Goal: Find contact information: Obtain details needed to contact an individual or organization

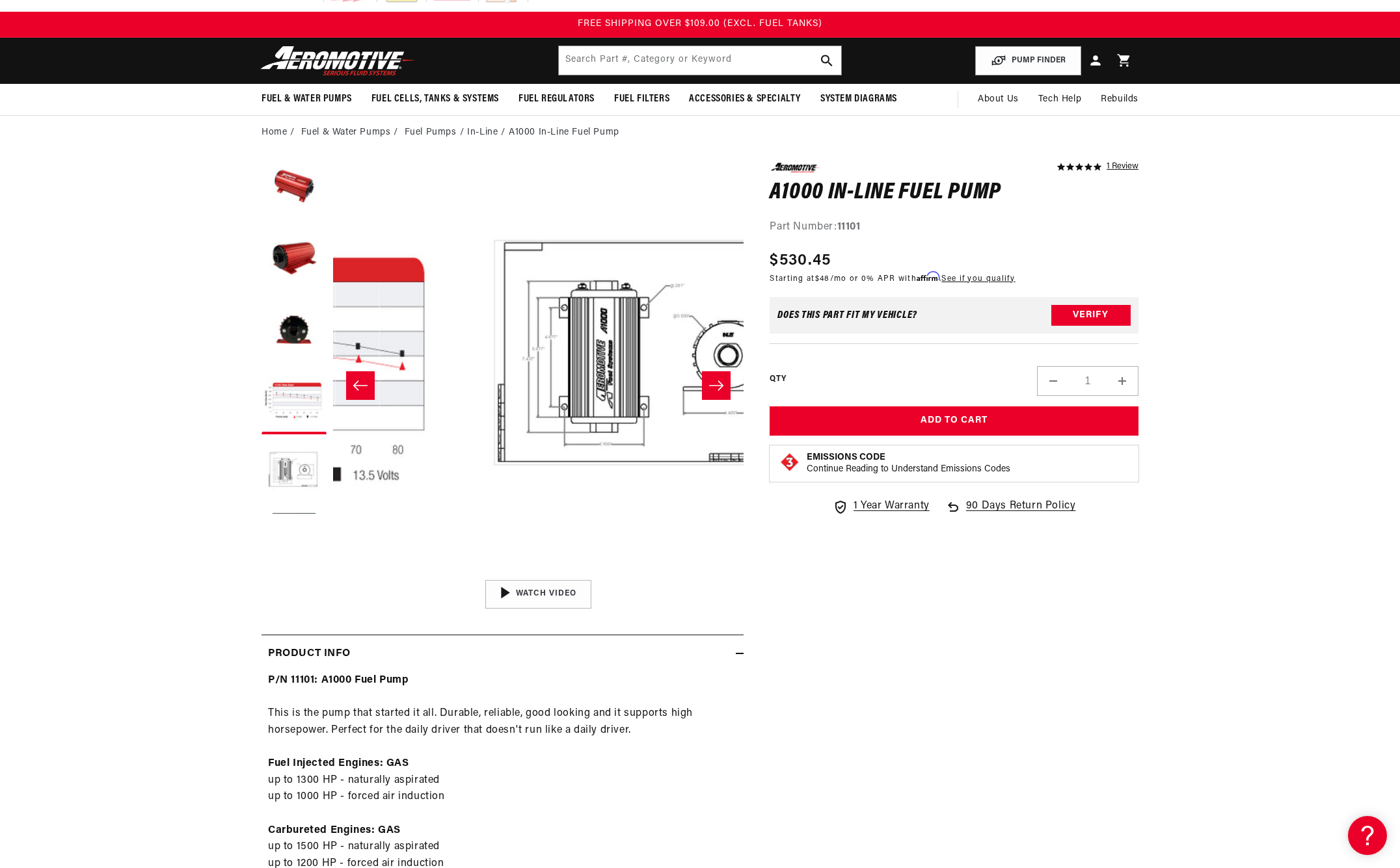
scroll to position [91, 0]
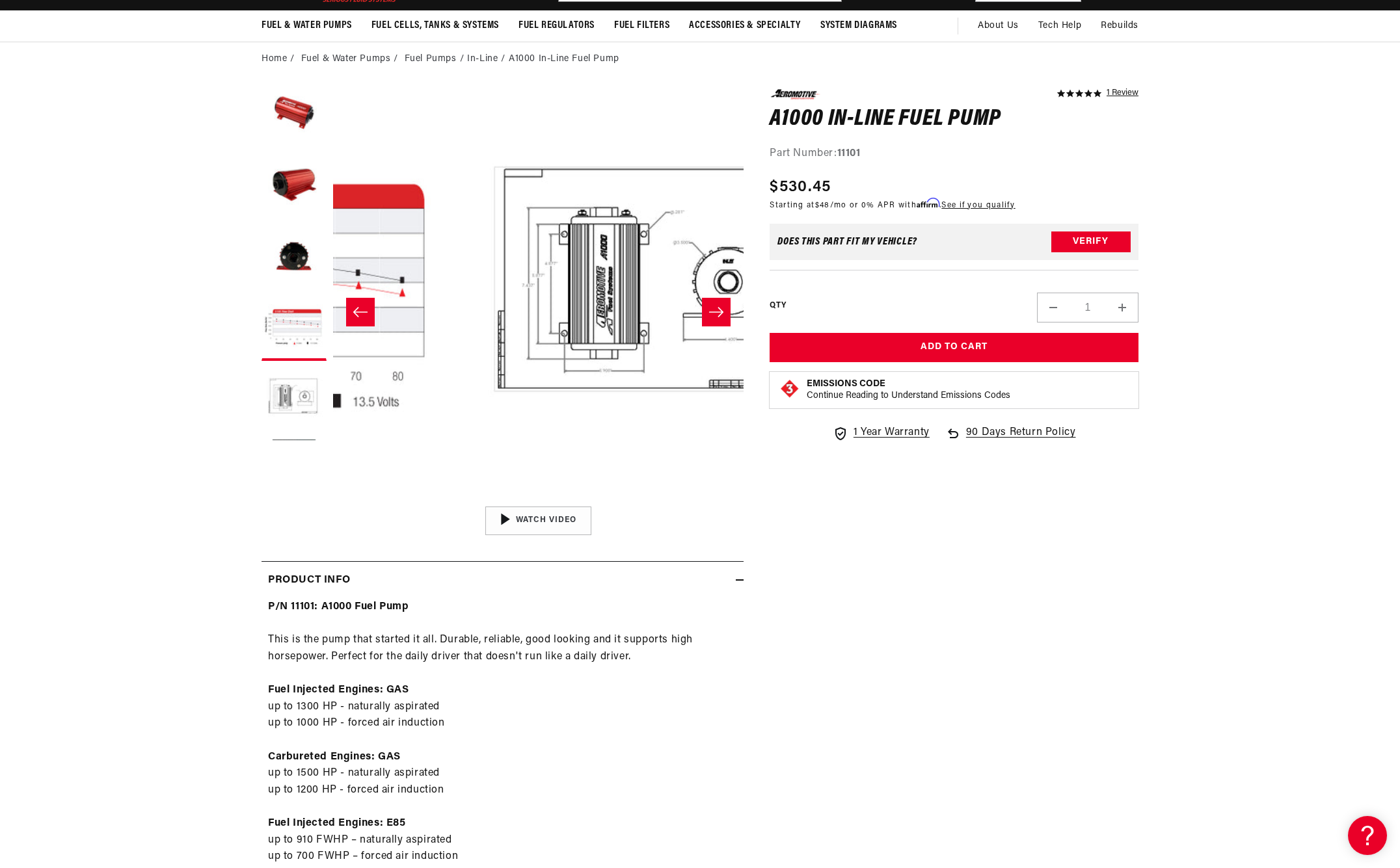
click at [710, 327] on button "Slide right" at bounding box center [716, 312] width 29 height 29
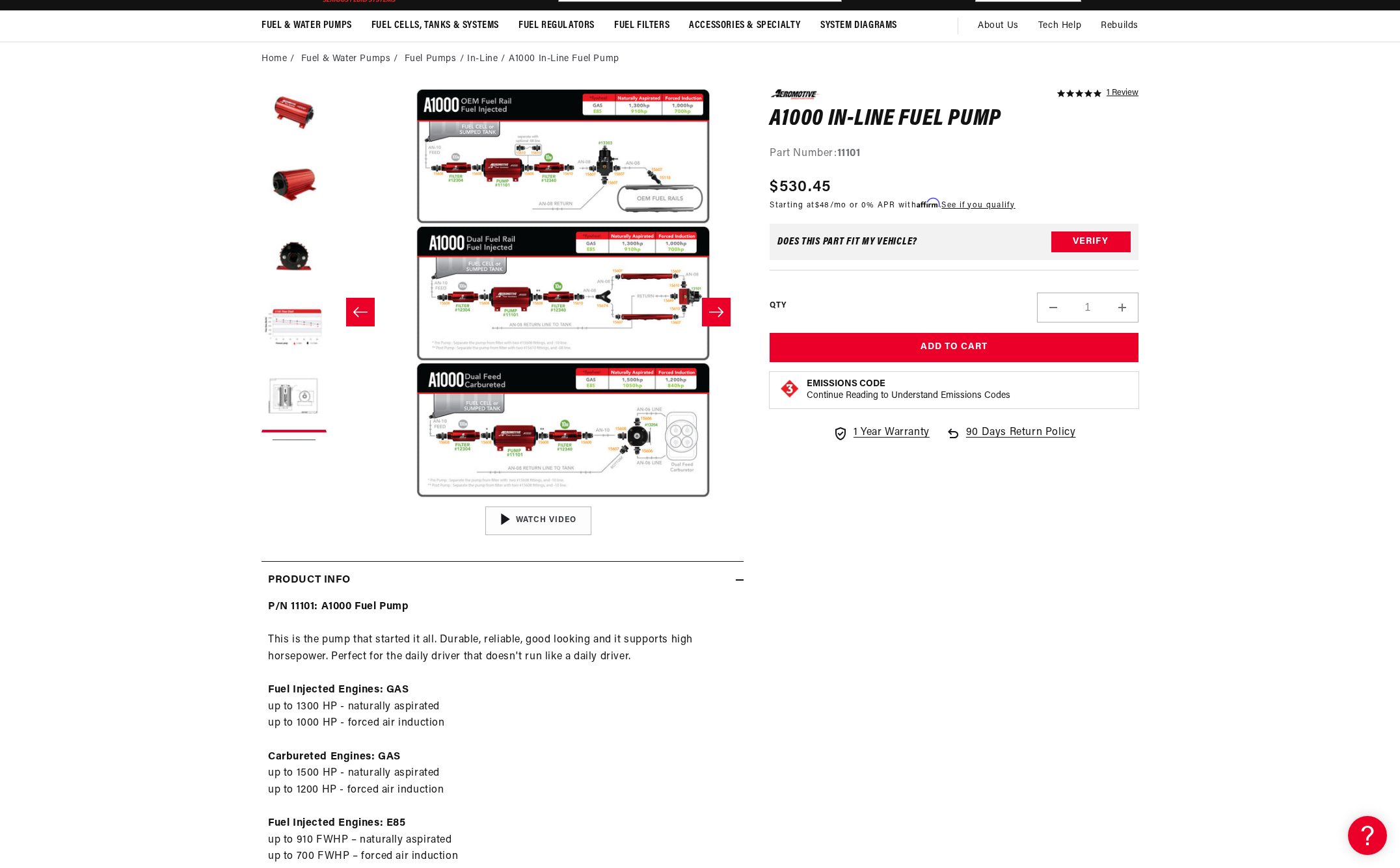
click at [721, 327] on button "Slide right" at bounding box center [716, 312] width 29 height 29
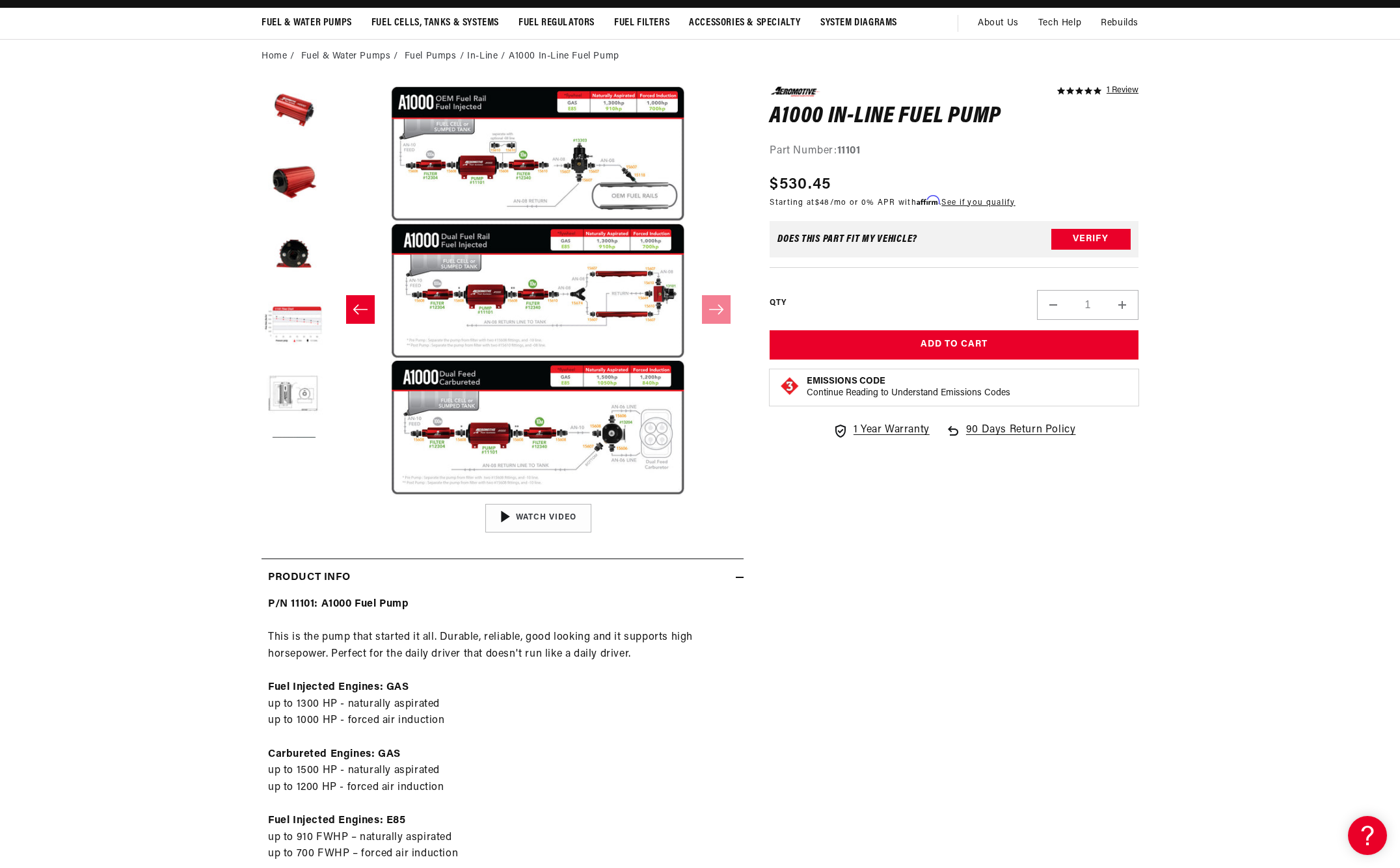
scroll to position [0, 0]
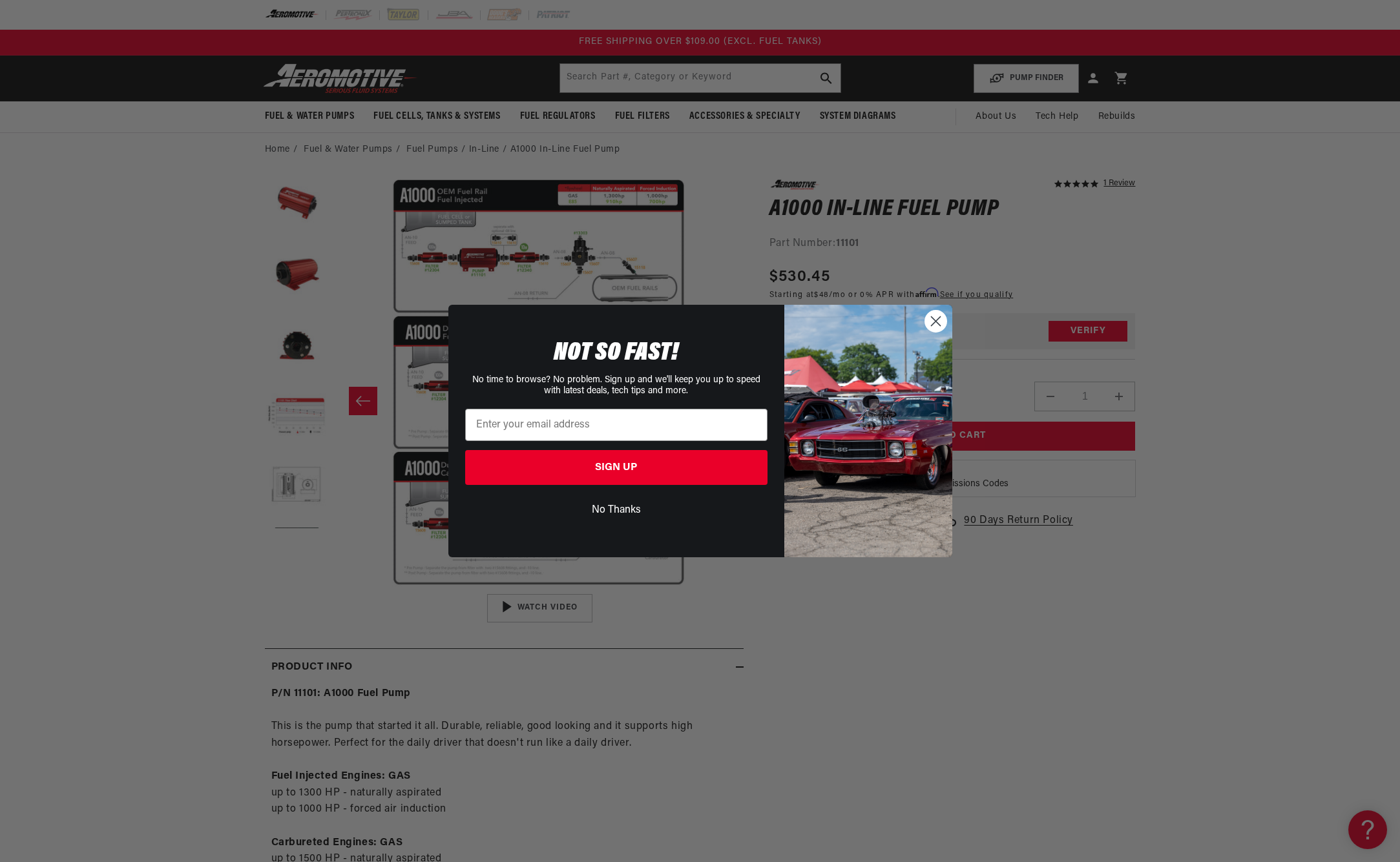
click at [932, 322] on circle "Close dialog" at bounding box center [935, 321] width 21 height 21
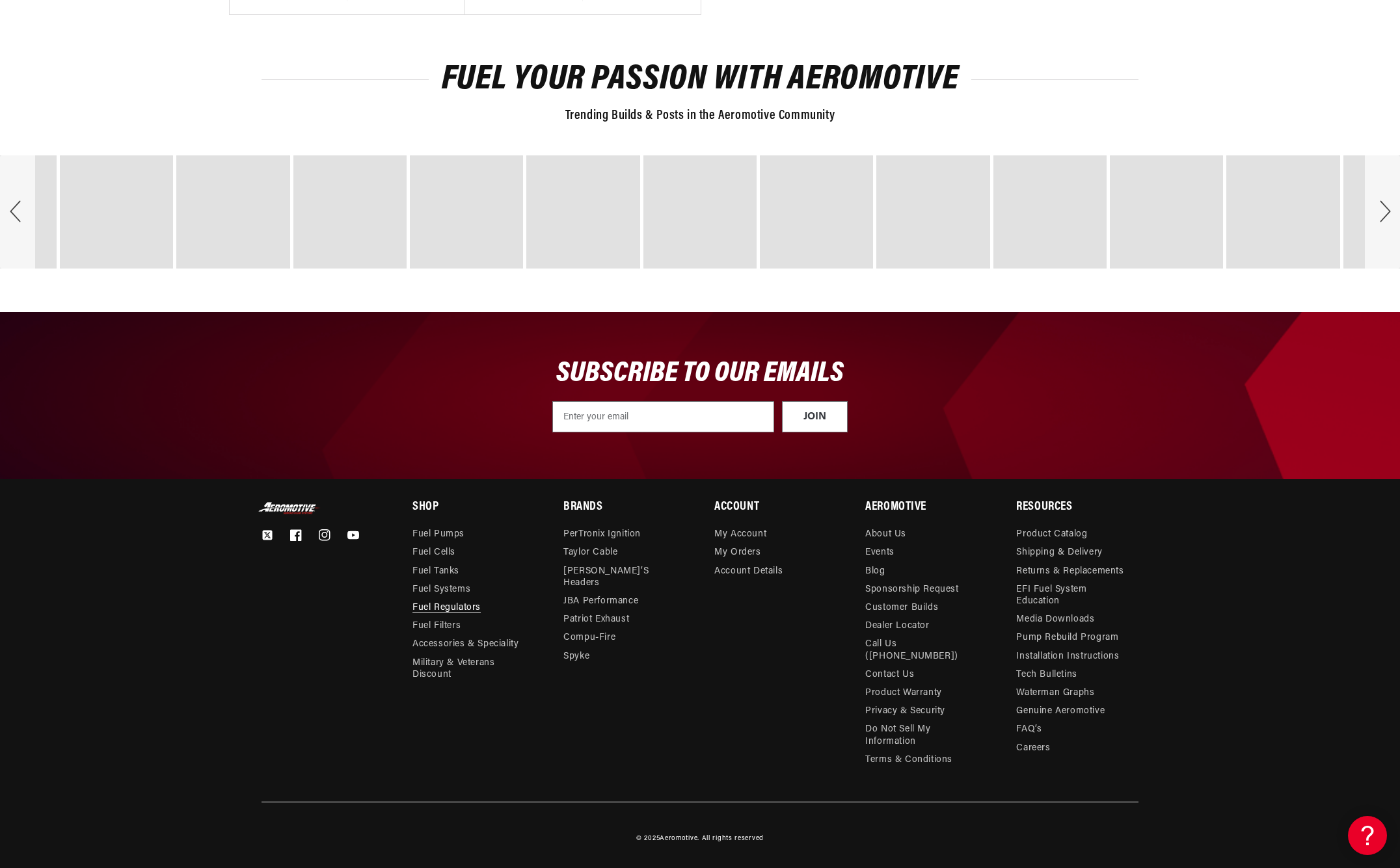
scroll to position [2916, 0]
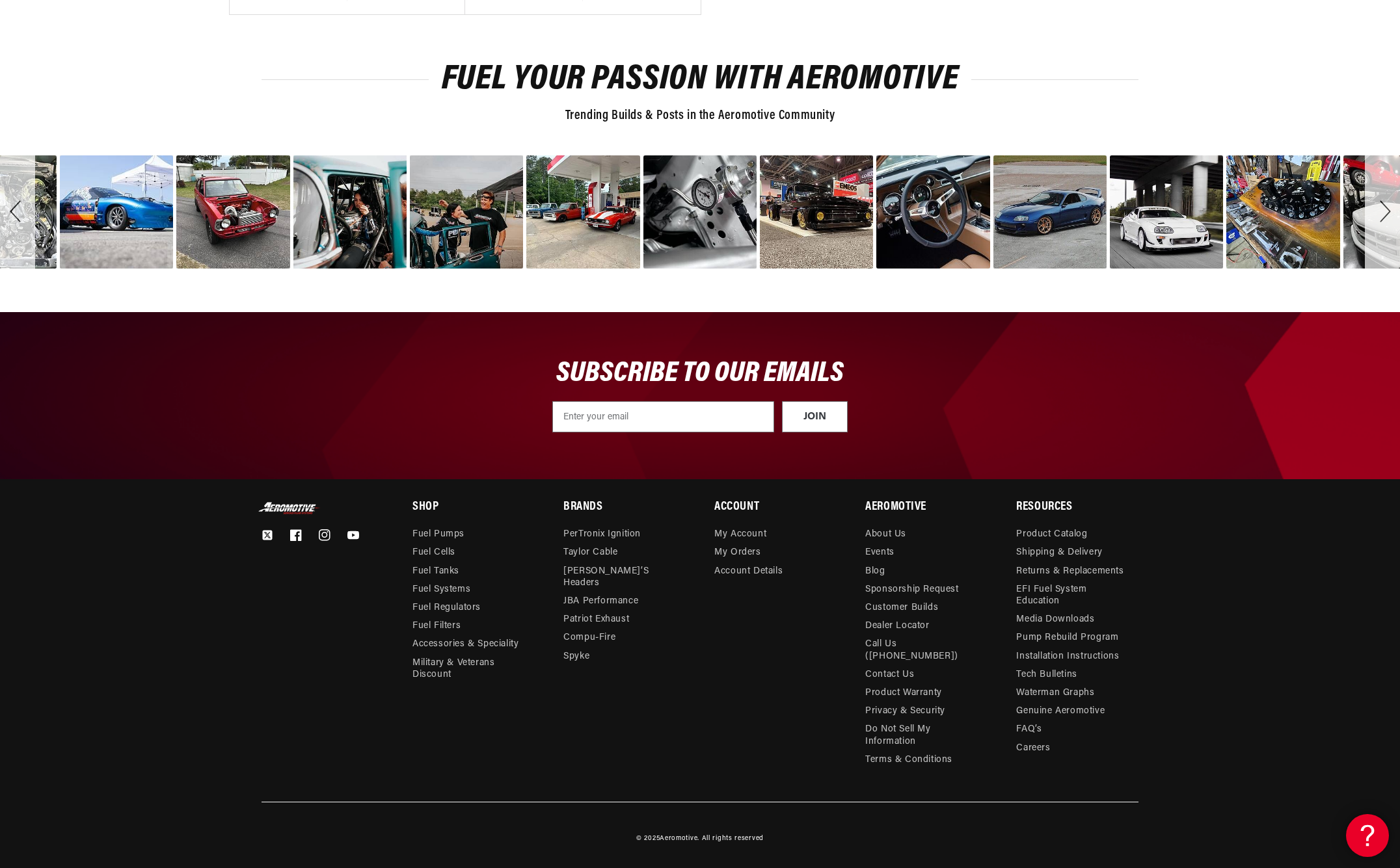
click at [1376, 830] on div at bounding box center [1365, 834] width 39 height 39
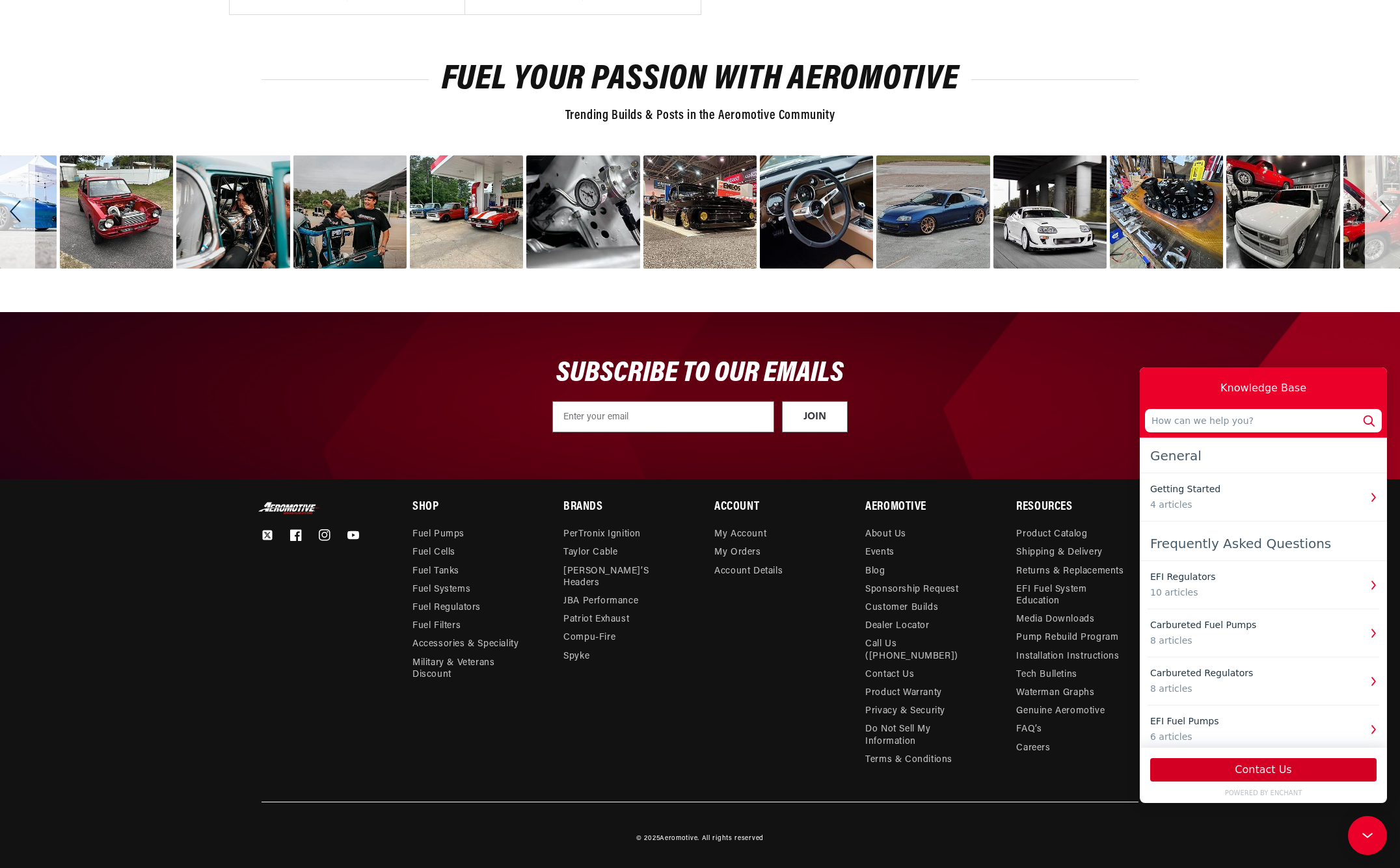
click at [1228, 762] on button "Contact Us" at bounding box center [1263, 770] width 227 height 24
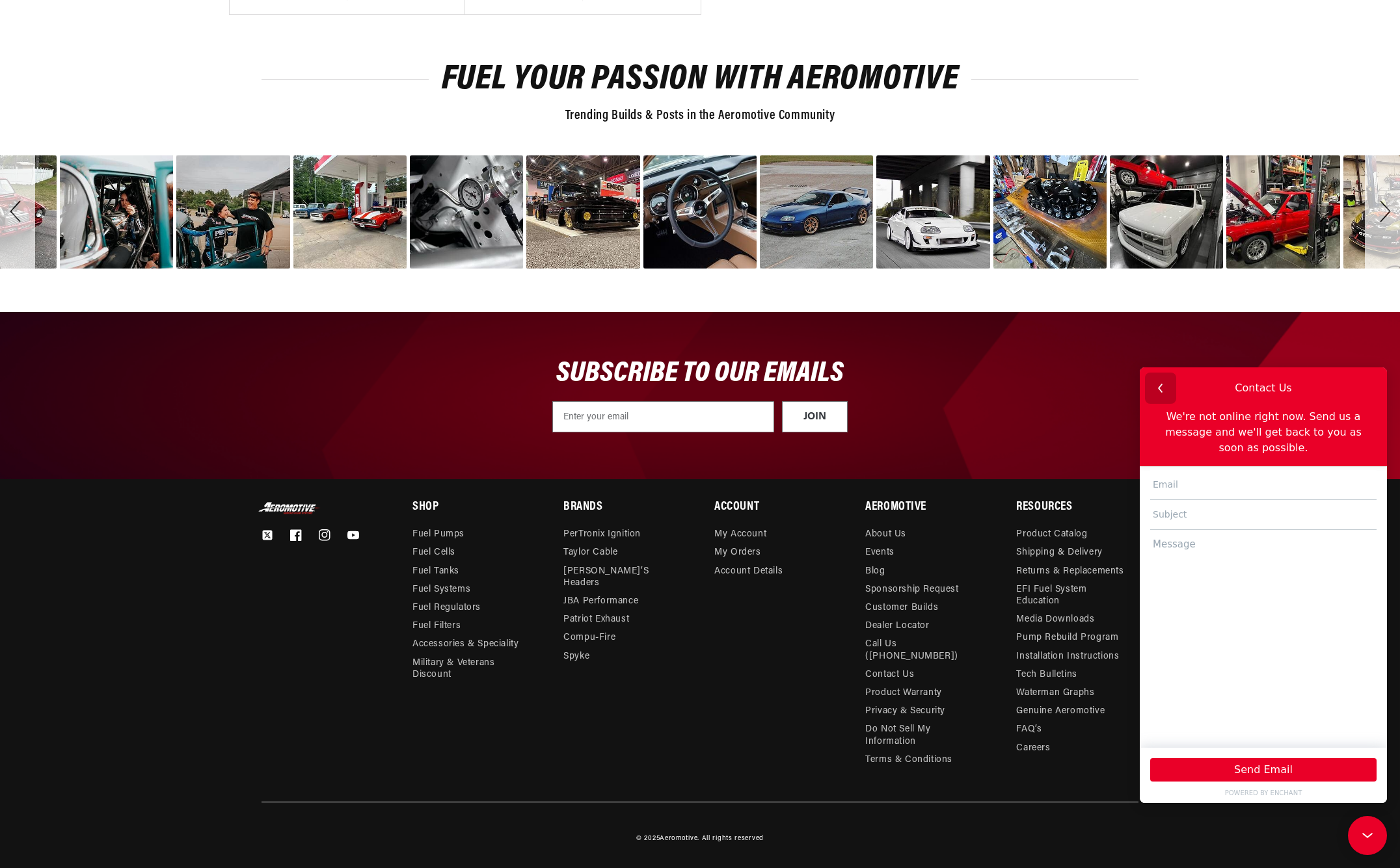
click at [1157, 385] on icon "button" at bounding box center [1160, 388] width 17 height 17
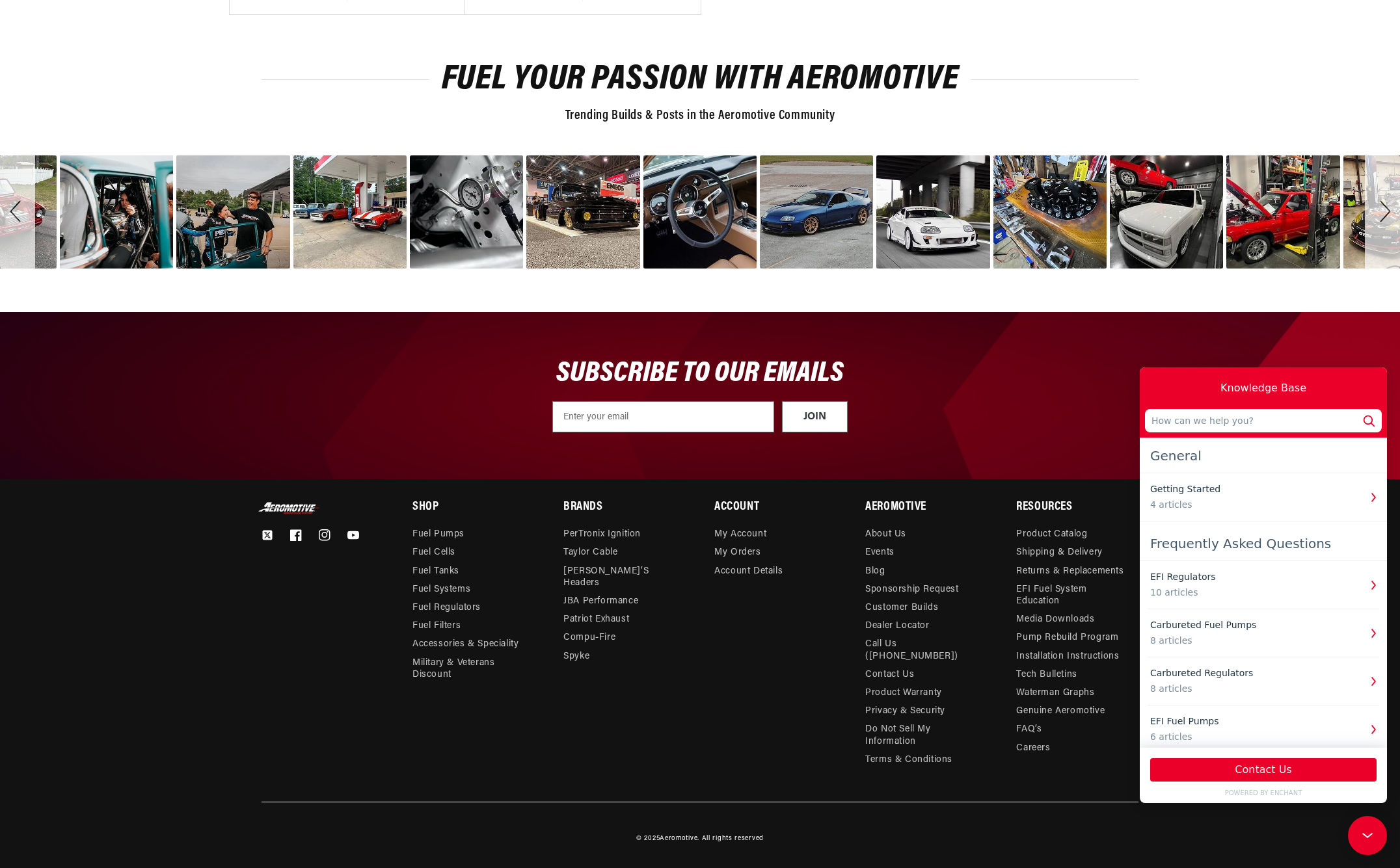
click at [767, 634] on div "Account My Account My Orders Account Details" at bounding box center [775, 635] width 122 height 267
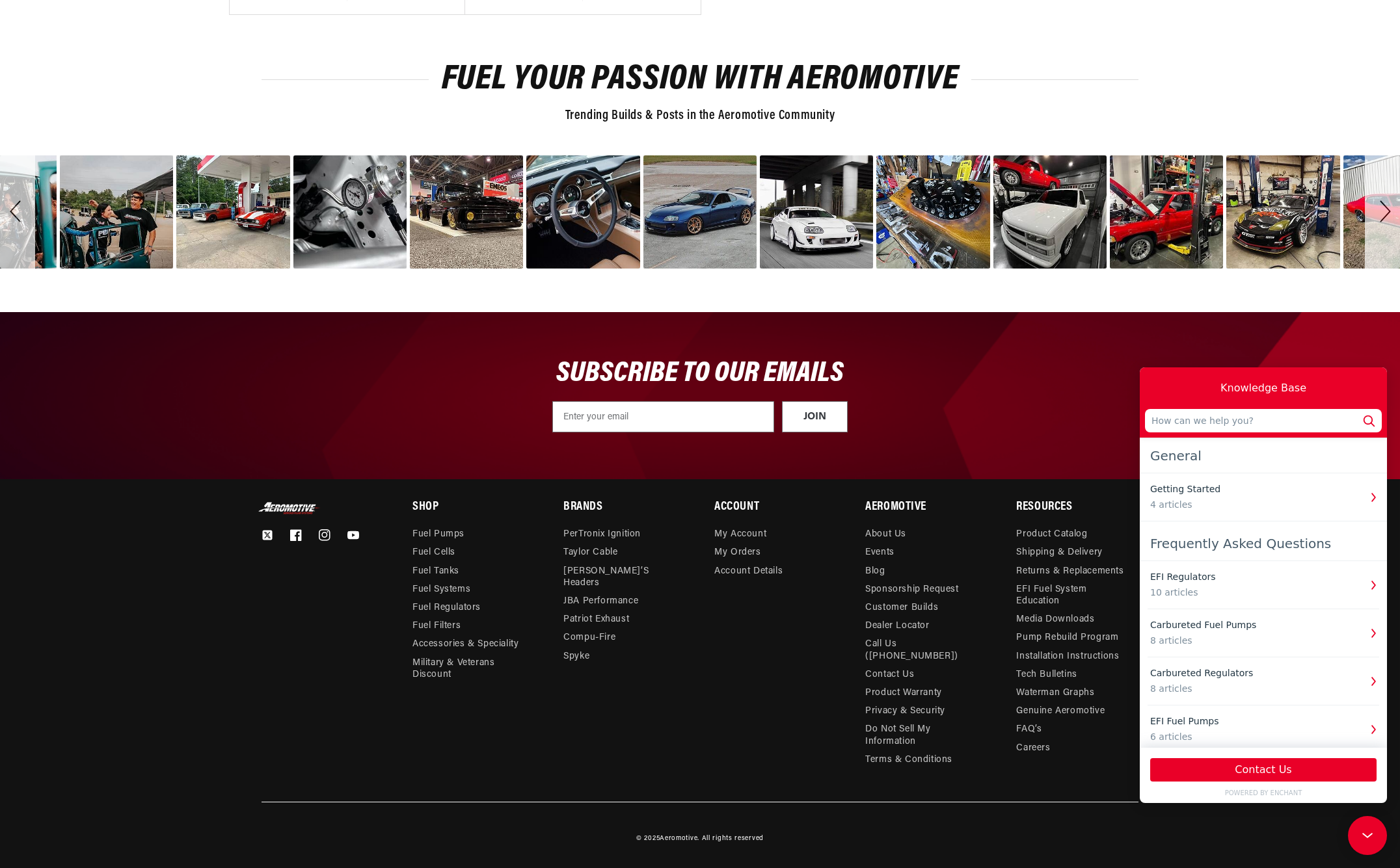
click at [1116, 340] on div "SUBSCRIBE TO OUR EMAILS JOIN Submit" at bounding box center [699, 395] width 942 height 167
drag, startPoint x: 781, startPoint y: 657, endPoint x: 836, endPoint y: 678, distance: 58.9
click at [781, 658] on div "Account My Account My Orders Account Details" at bounding box center [775, 635] width 122 height 267
click at [1262, 788] on link "POWERED BY ENCHANT" at bounding box center [1263, 793] width 237 height 10
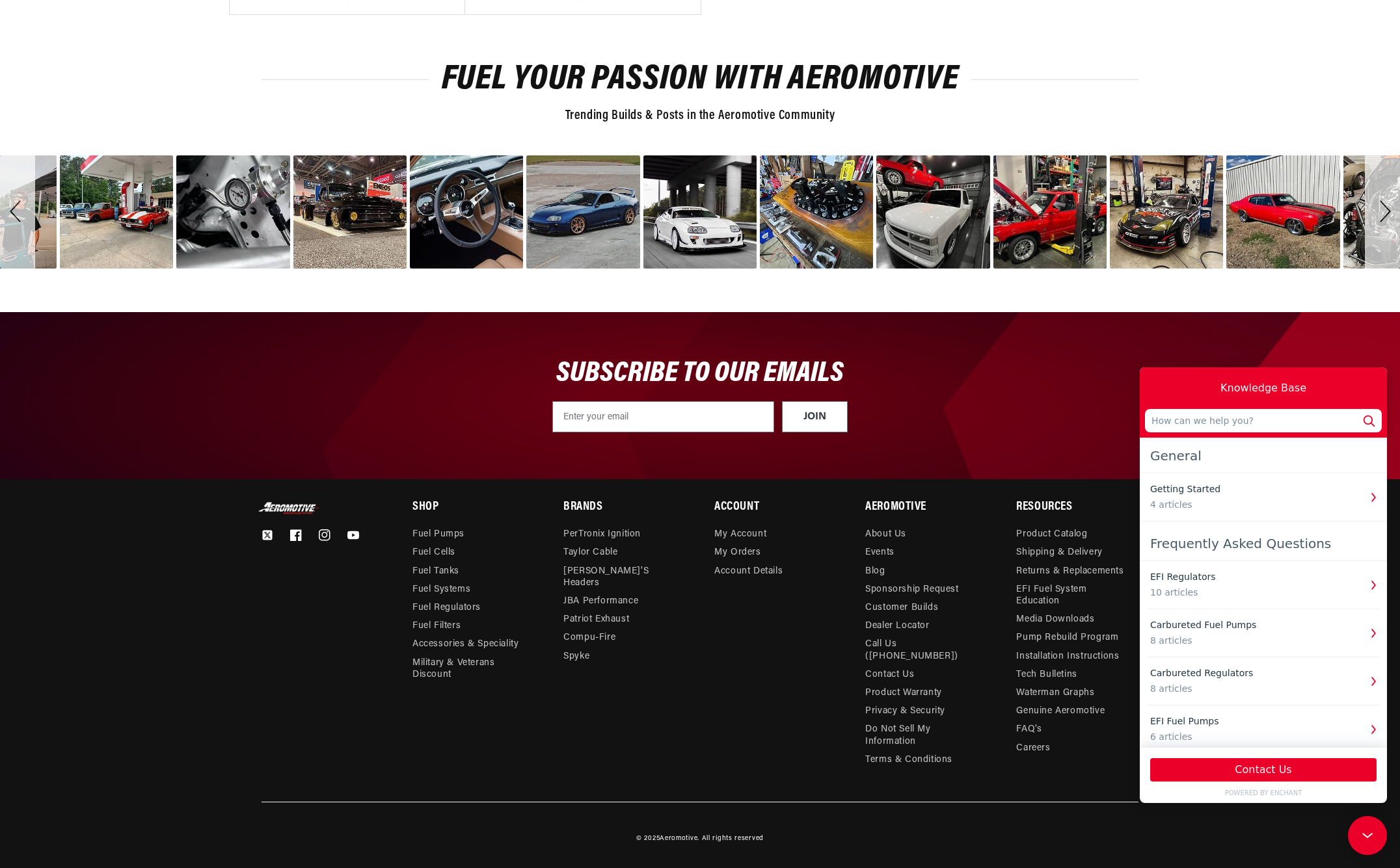
click at [1366, 388] on div "Knowledge Base" at bounding box center [1263, 388] width 237 height 31
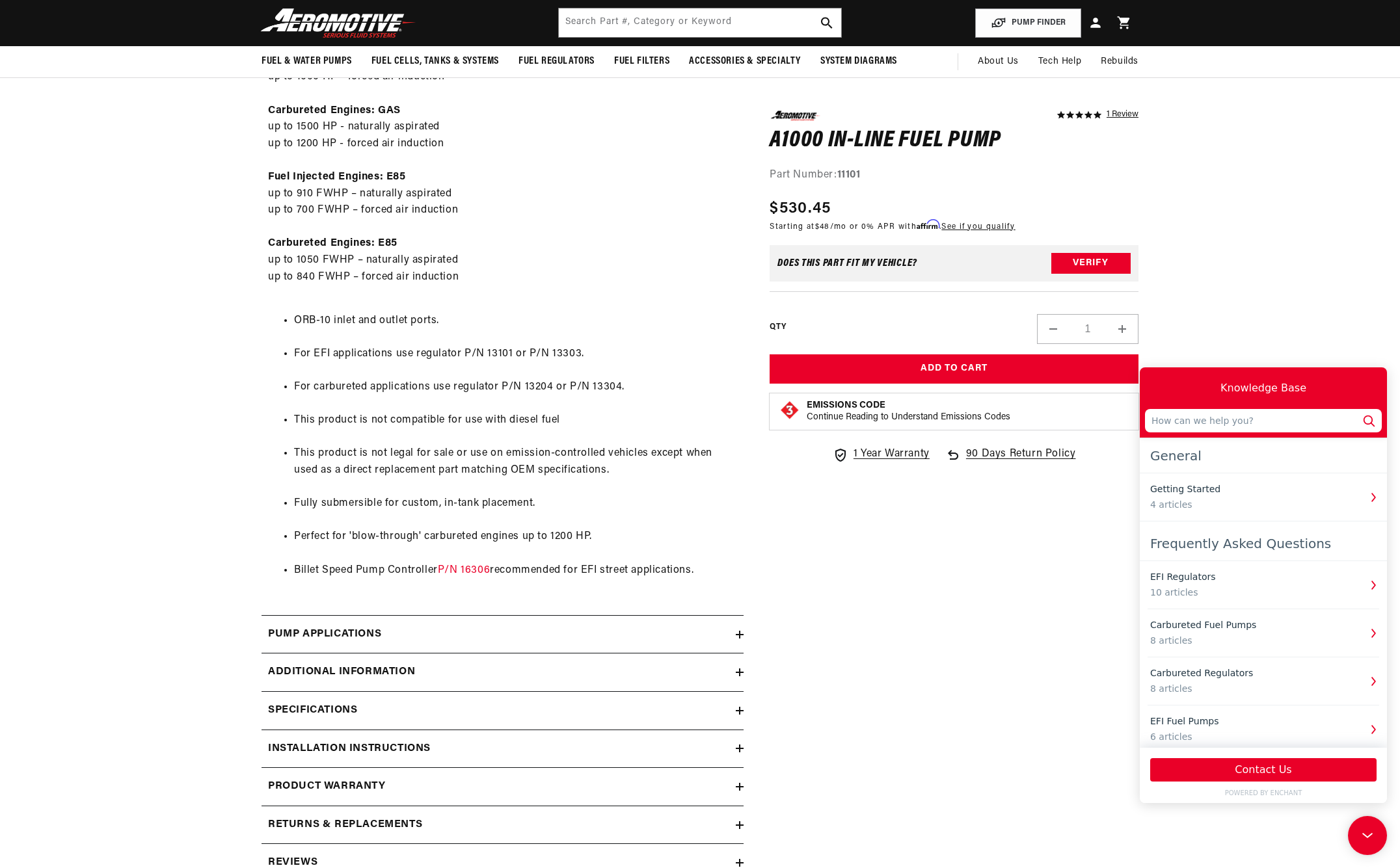
scroll to position [0, 0]
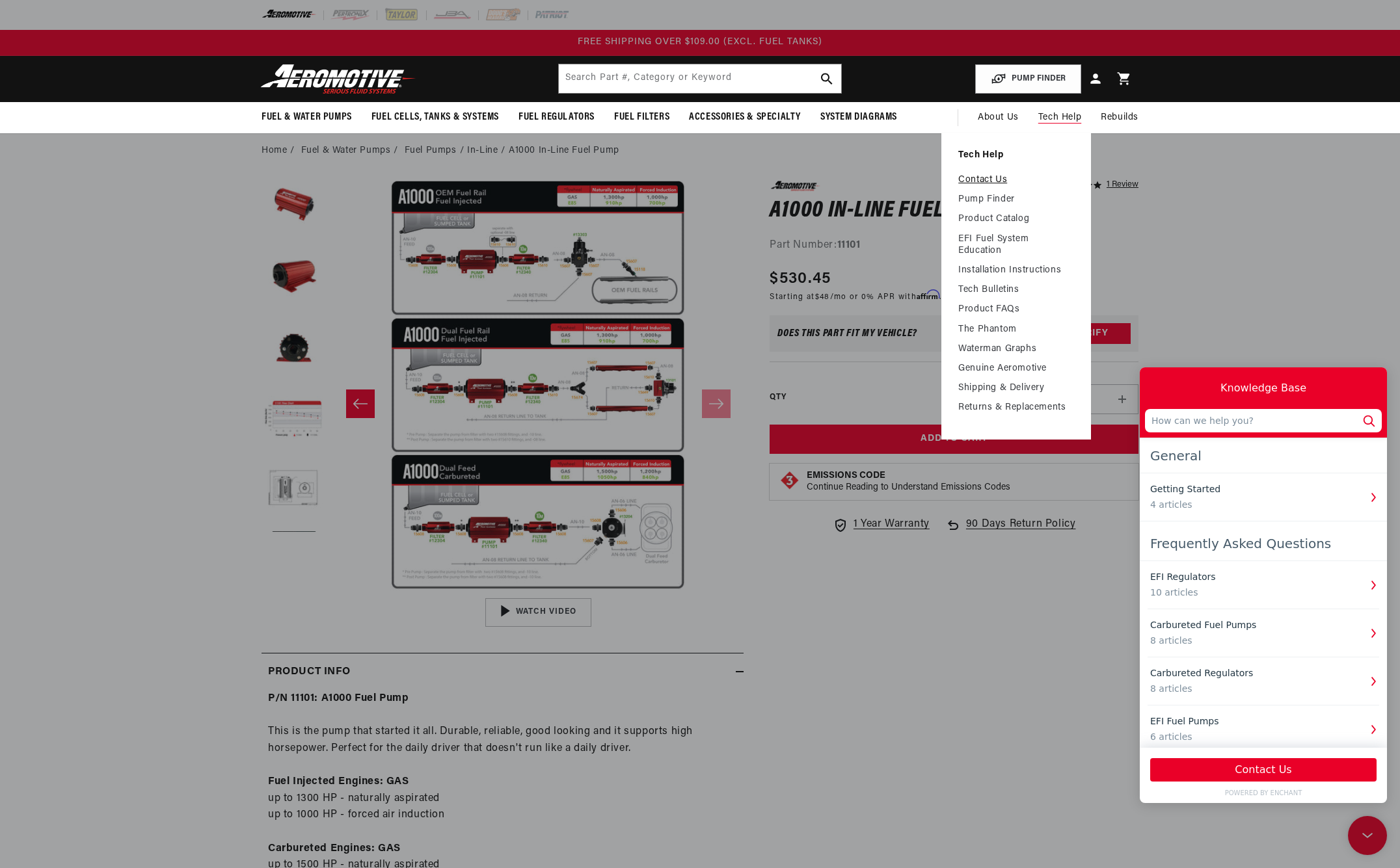
click at [1042, 186] on link "Contact Us" at bounding box center [1016, 180] width 116 height 11
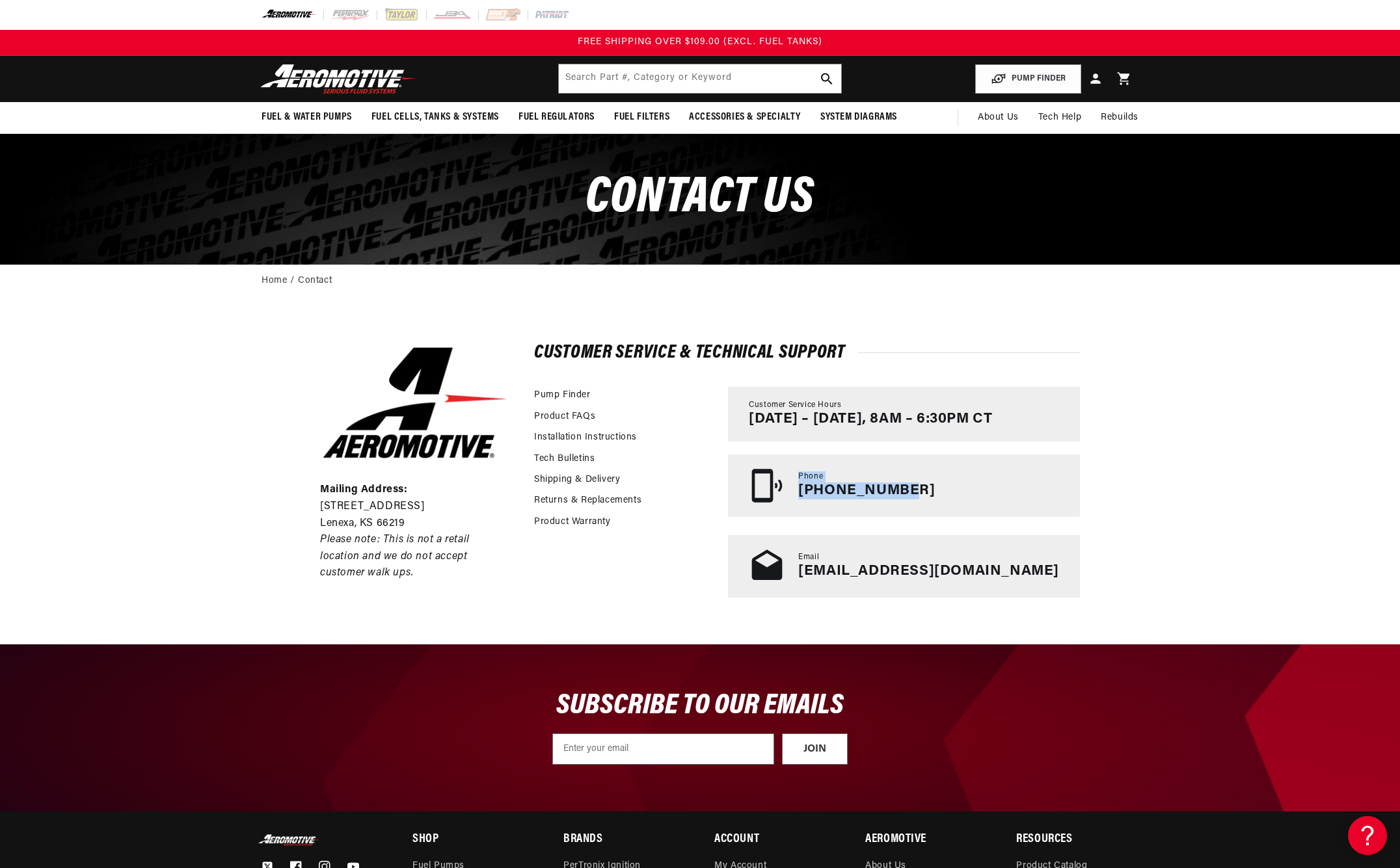
drag, startPoint x: 894, startPoint y: 512, endPoint x: 1035, endPoint y: 584, distance: 158.3
click at [1035, 584] on div "Customer Service Hours Monday – Friday, 8AM – 6:30PM CT Phone 913-808-2376 Emai…" at bounding box center [903, 492] width 352 height 210
copy div "Phone 913-808-2376"
